Goal: Register for event/course

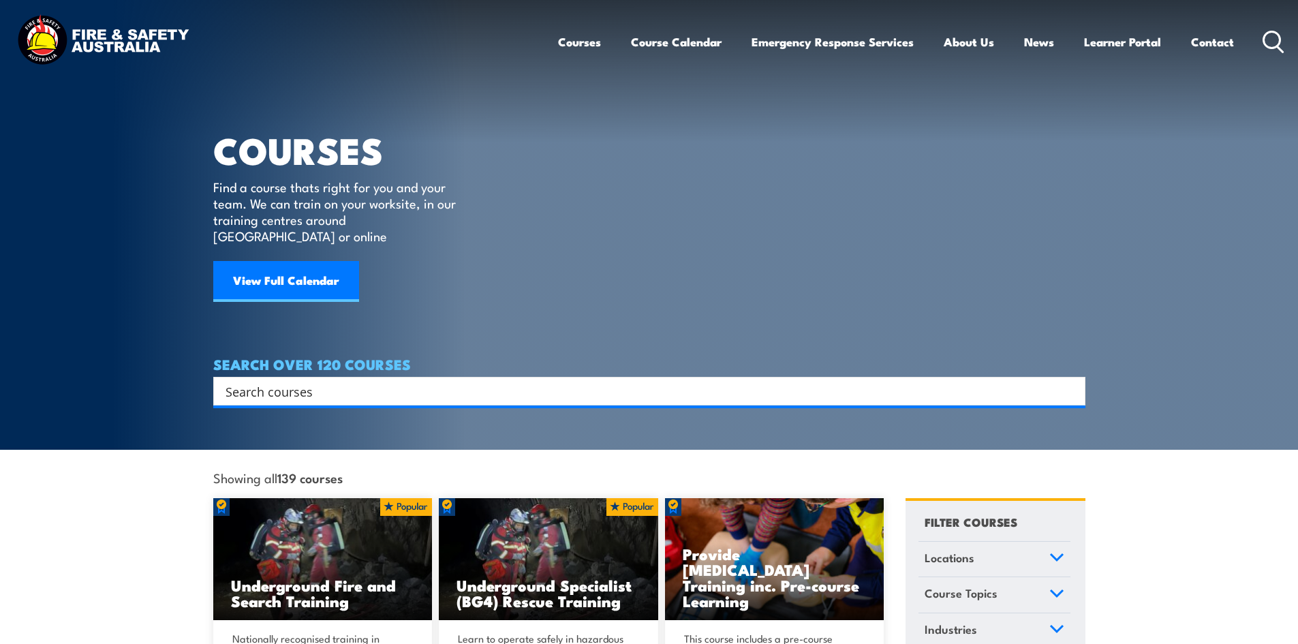
click at [393, 381] on input "Search input" at bounding box center [641, 391] width 830 height 20
type input "cpr"
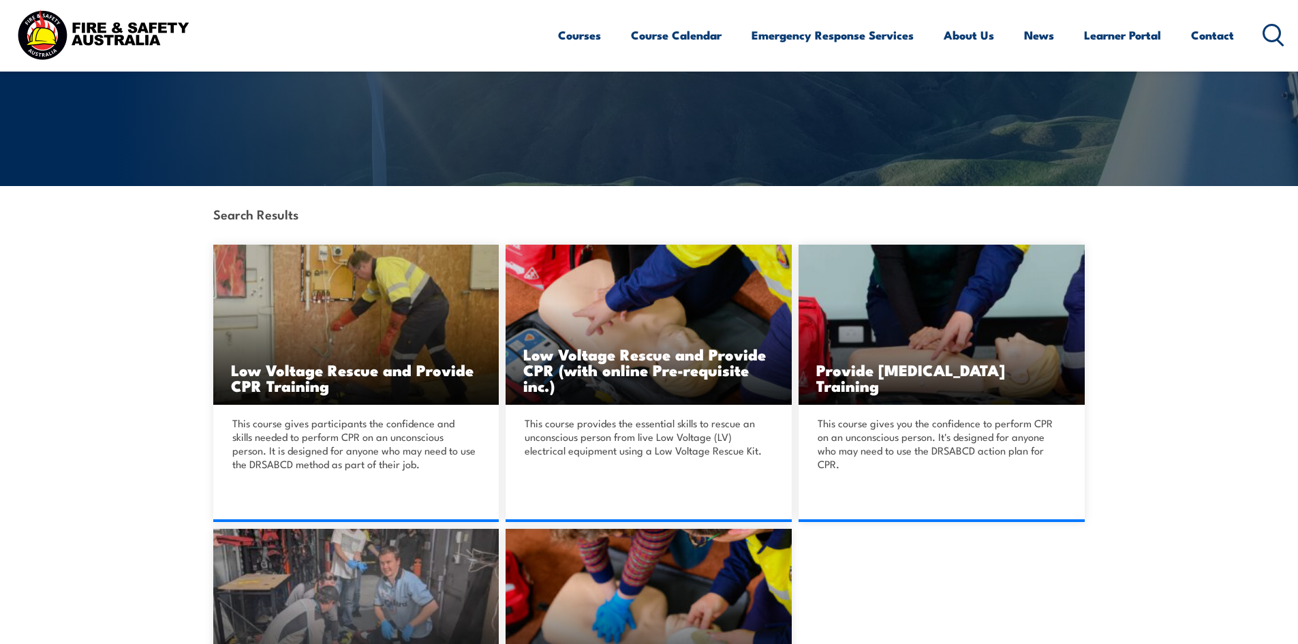
scroll to position [273, 0]
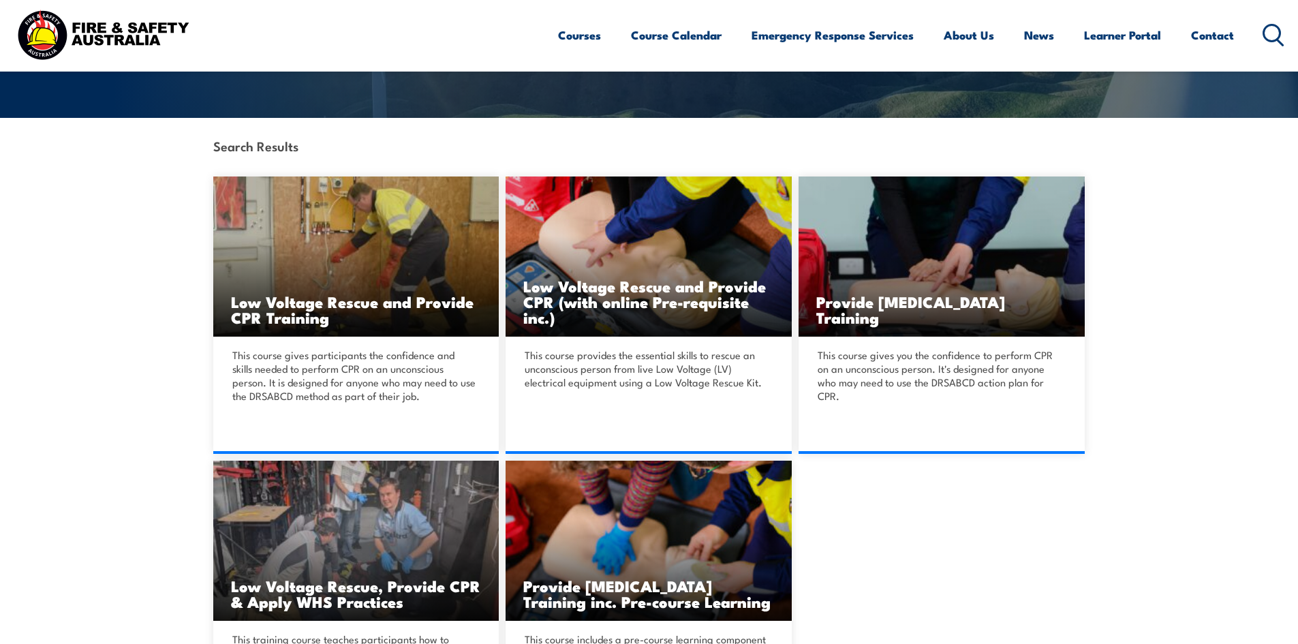
click at [938, 454] on link "DETAILS" at bounding box center [942, 454] width 286 height 0
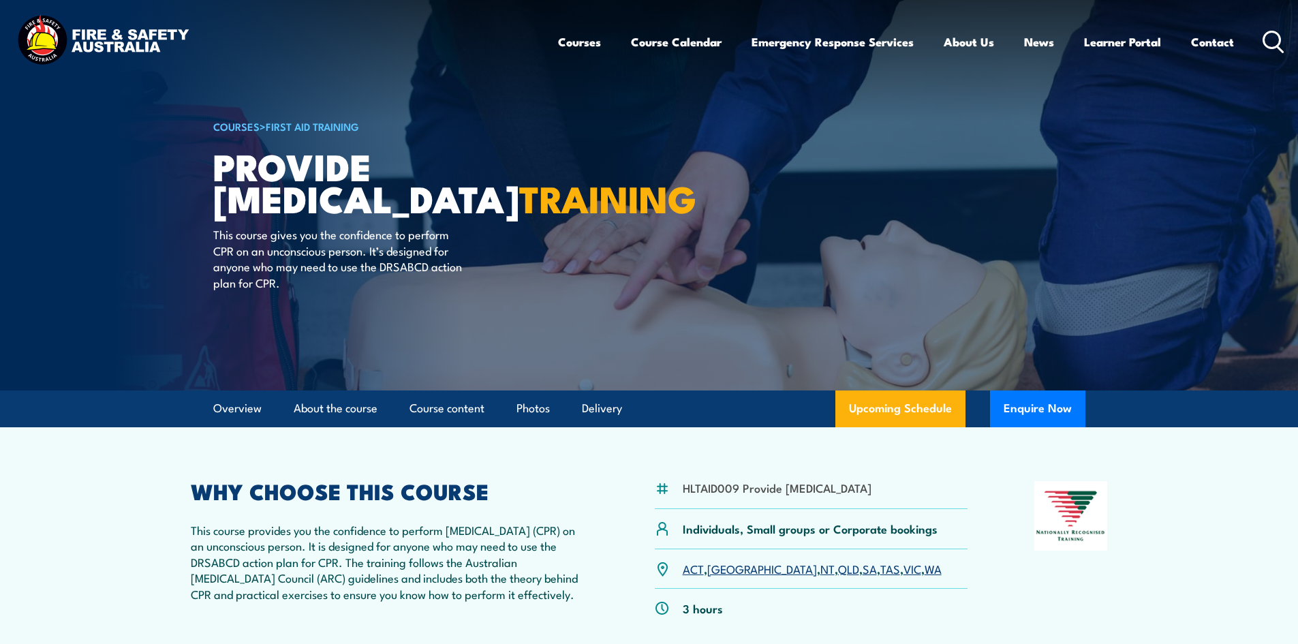
click at [838, 577] on link "QLD" at bounding box center [848, 568] width 21 height 16
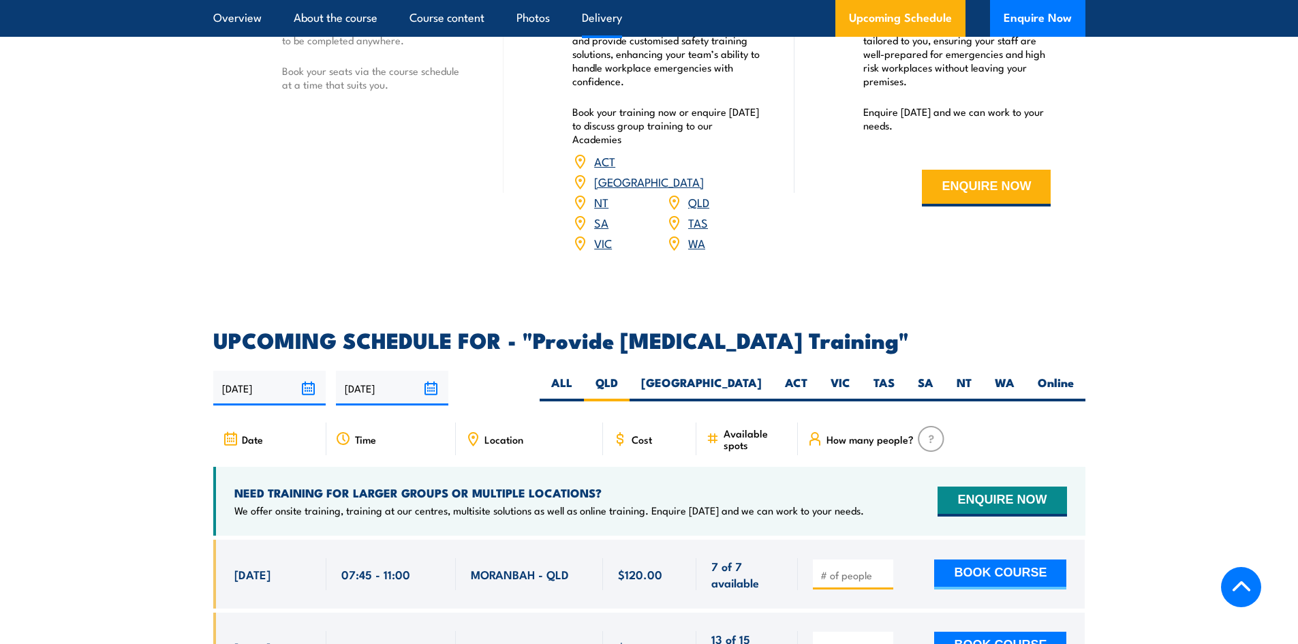
scroll to position [2111, 0]
click at [474, 446] on icon at bounding box center [473, 439] width 9 height 12
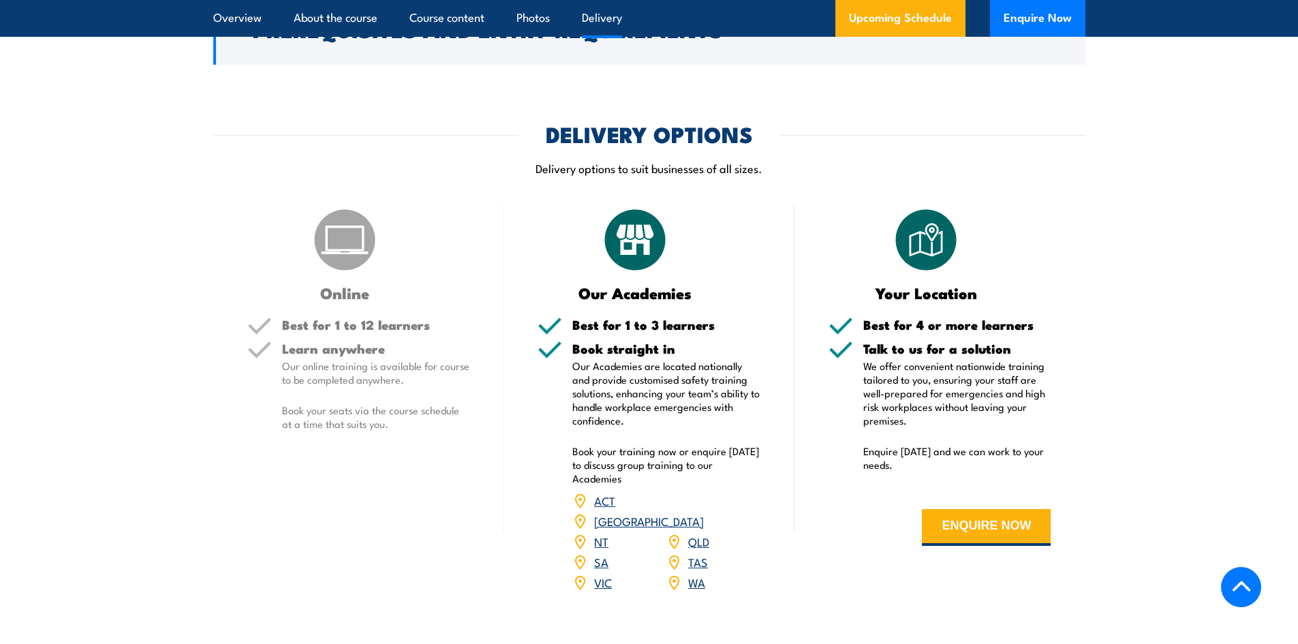
scroll to position [1839, 0]
